Goal: Find specific page/section: Find specific page/section

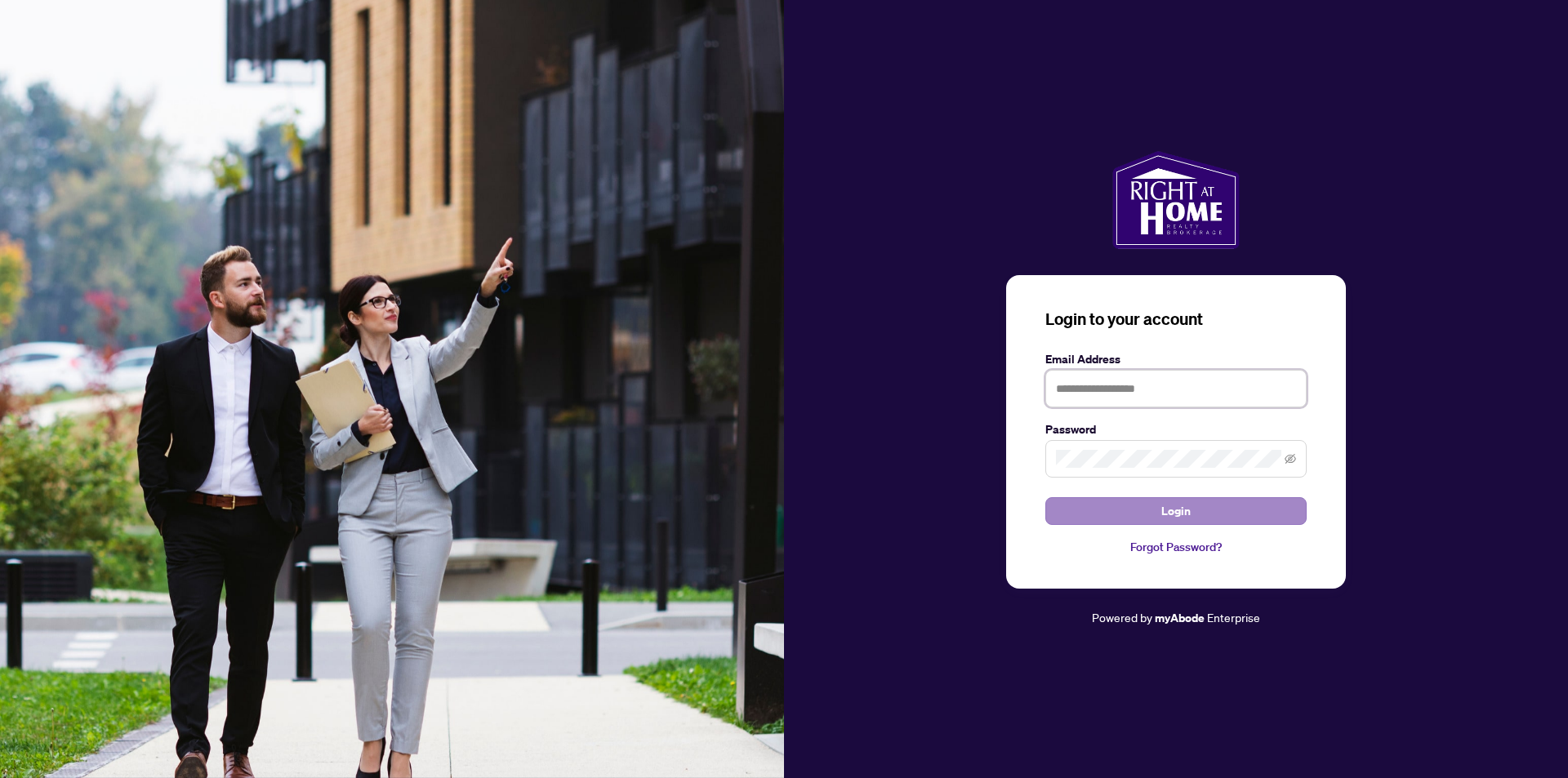
type input "**********"
click at [1143, 515] on button "Login" at bounding box center [1176, 511] width 262 height 28
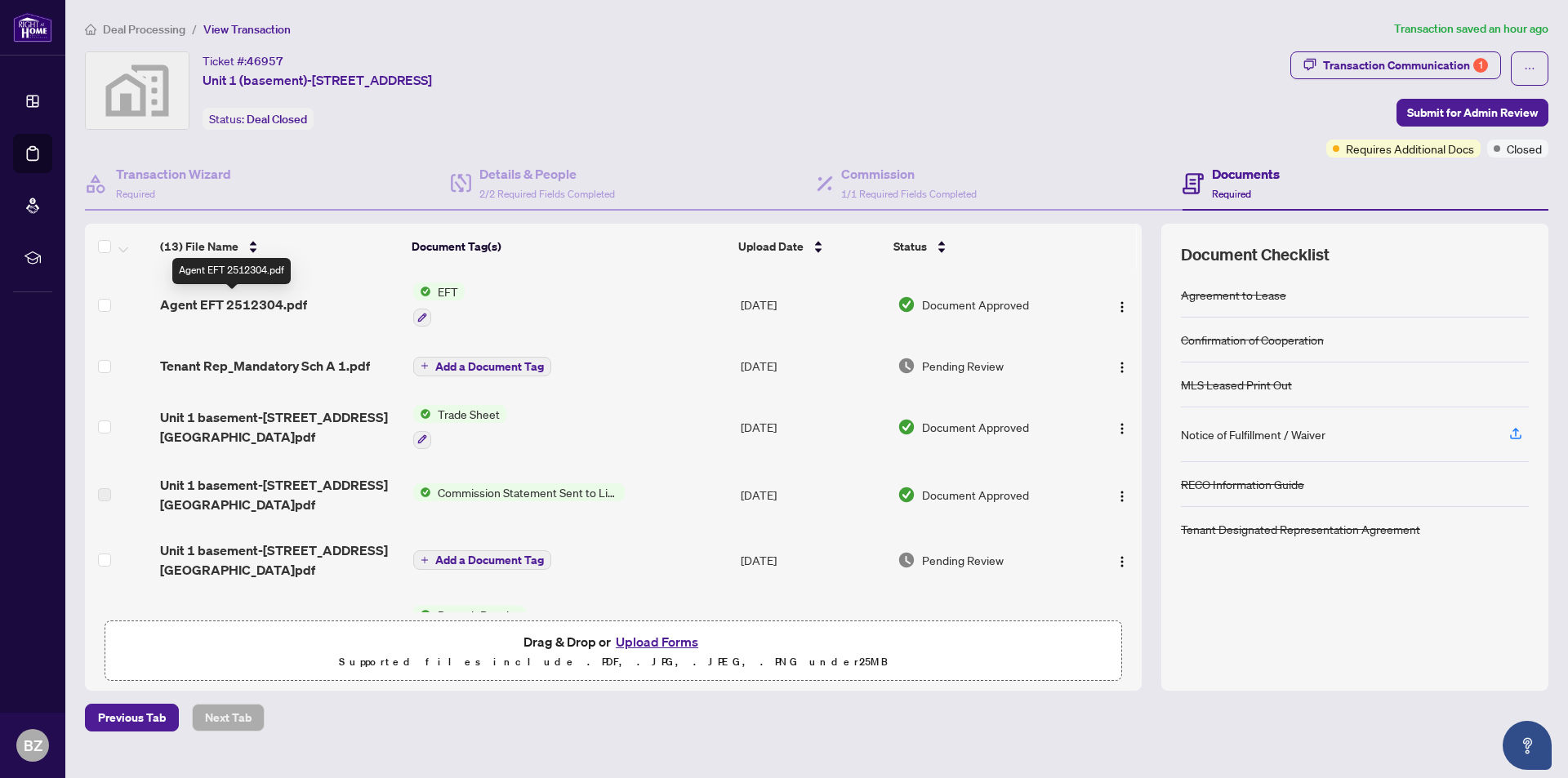
click at [243, 296] on span "Agent EFT 2512304.pdf" at bounding box center [233, 304] width 147 height 19
